Goal: Task Accomplishment & Management: Use online tool/utility

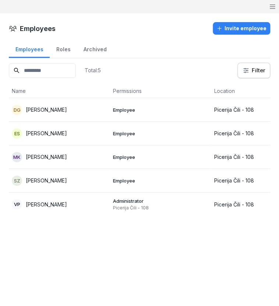
click at [53, 110] on p "[PERSON_NAME]" at bounding box center [46, 110] width 41 height 8
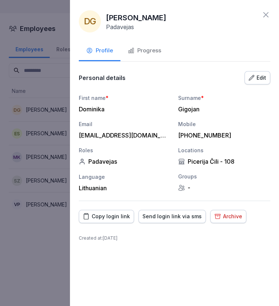
click at [271, 13] on div "DG Dominika Gigojan Padavejas Profile Progress Personal details Edit First name…" at bounding box center [174, 153] width 209 height 306
click at [265, 13] on icon at bounding box center [265, 14] width 9 height 9
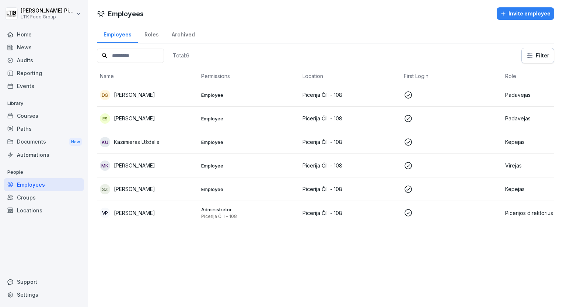
click at [360, 193] on td "Picerija Čili - 108" at bounding box center [349, 189] width 101 height 24
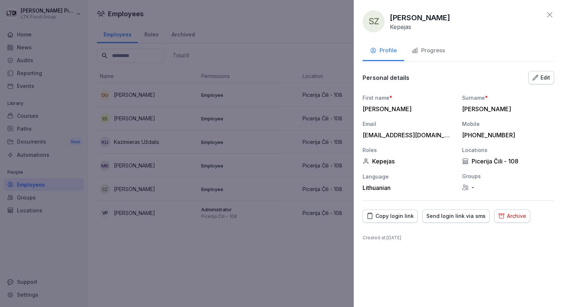
click at [444, 217] on div "Send login link via sms" at bounding box center [455, 216] width 59 height 8
